Goal: Information Seeking & Learning: Find specific fact

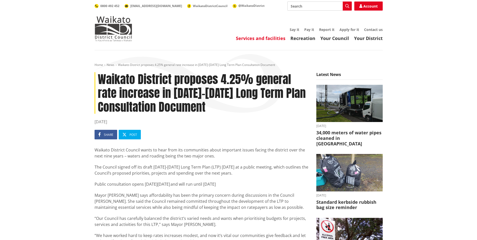
click at [255, 38] on link "Services and facilities" at bounding box center [261, 38] width 50 height 6
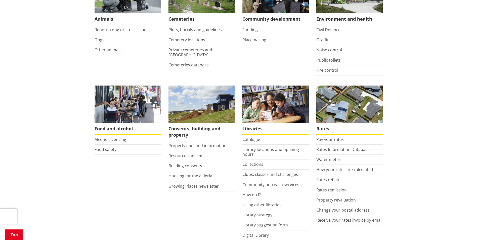
scroll to position [151, 0]
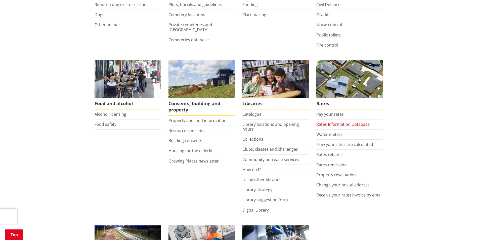
click at [334, 125] on link "Rates Information Database" at bounding box center [342, 124] width 53 height 6
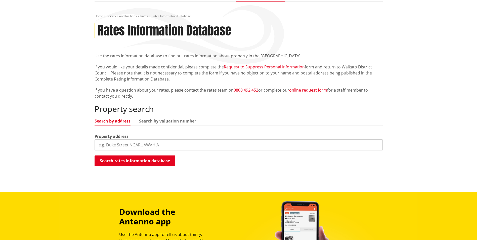
scroll to position [50, 0]
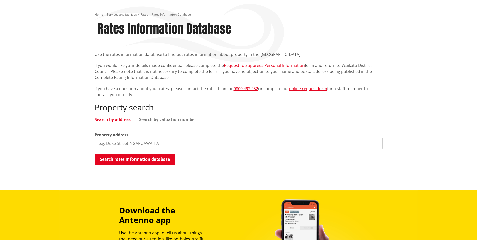
click at [119, 141] on input "search" at bounding box center [238, 143] width 288 height 11
type input "184 Holland Road"
click at [164, 160] on button "Search rates information database" at bounding box center [134, 159] width 81 height 11
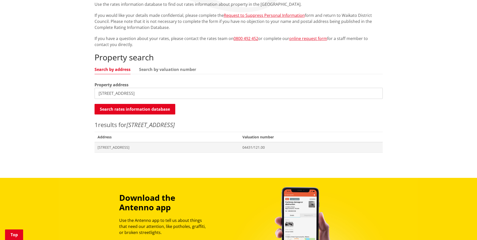
scroll to position [101, 0]
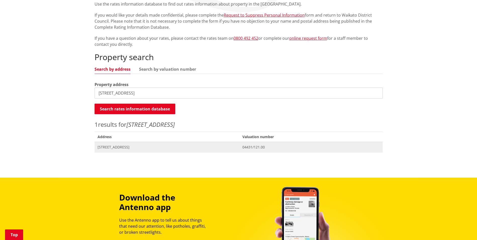
click at [276, 146] on span "04431/121.00" at bounding box center [310, 147] width 137 height 5
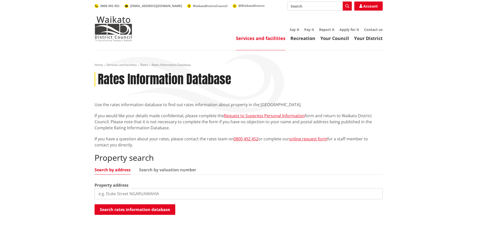
scroll to position [101, 0]
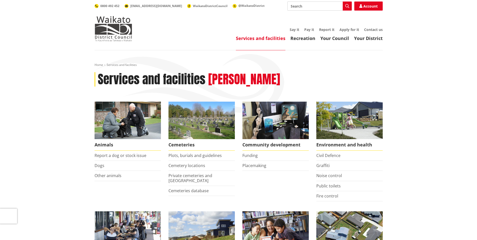
scroll to position [151, 0]
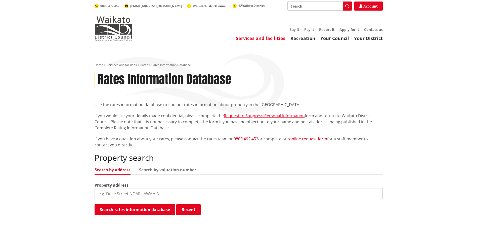
click at [128, 189] on input "search" at bounding box center [238, 193] width 288 height 11
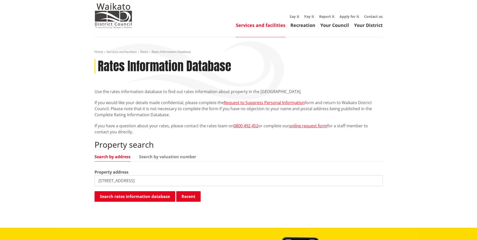
scroll to position [25, 0]
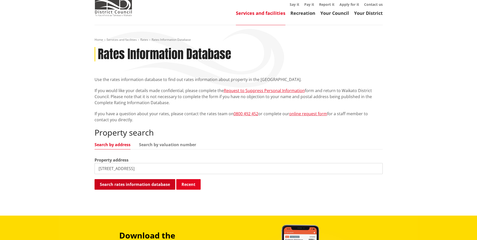
click at [150, 184] on button "Search rates information database" at bounding box center [134, 184] width 81 height 11
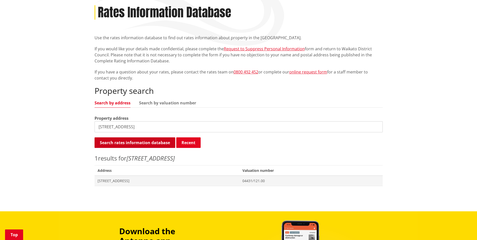
scroll to position [75, 0]
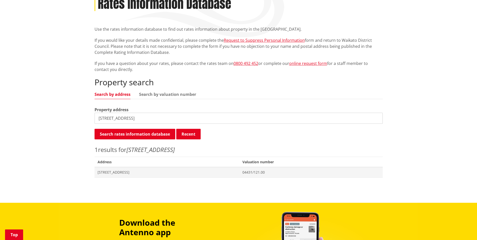
click at [106, 118] on input "184 Holland Road" at bounding box center [238, 118] width 288 height 11
type input "184A Holland Road"
click at [137, 133] on button "Search rates information database" at bounding box center [134, 134] width 81 height 11
click at [275, 171] on span "04431/121.02" at bounding box center [310, 172] width 137 height 5
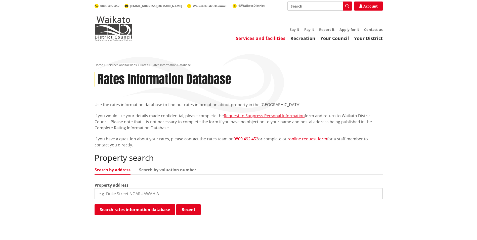
scroll to position [75, 0]
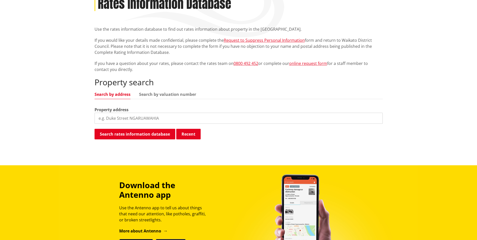
click at [116, 118] on input "search" at bounding box center [238, 118] width 288 height 11
click at [106, 118] on input "184 Holland Road" at bounding box center [238, 118] width 288 height 11
type input "184B Holland Road"
click at [167, 135] on button "Search rates information database" at bounding box center [134, 134] width 81 height 11
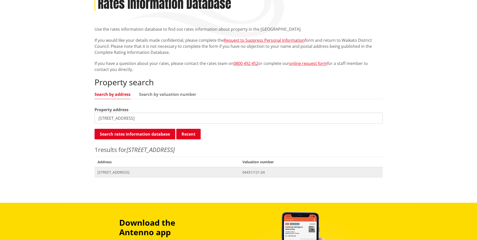
click at [288, 172] on span "04431/121.04" at bounding box center [310, 172] width 137 height 5
